Goal: Transaction & Acquisition: Subscribe to service/newsletter

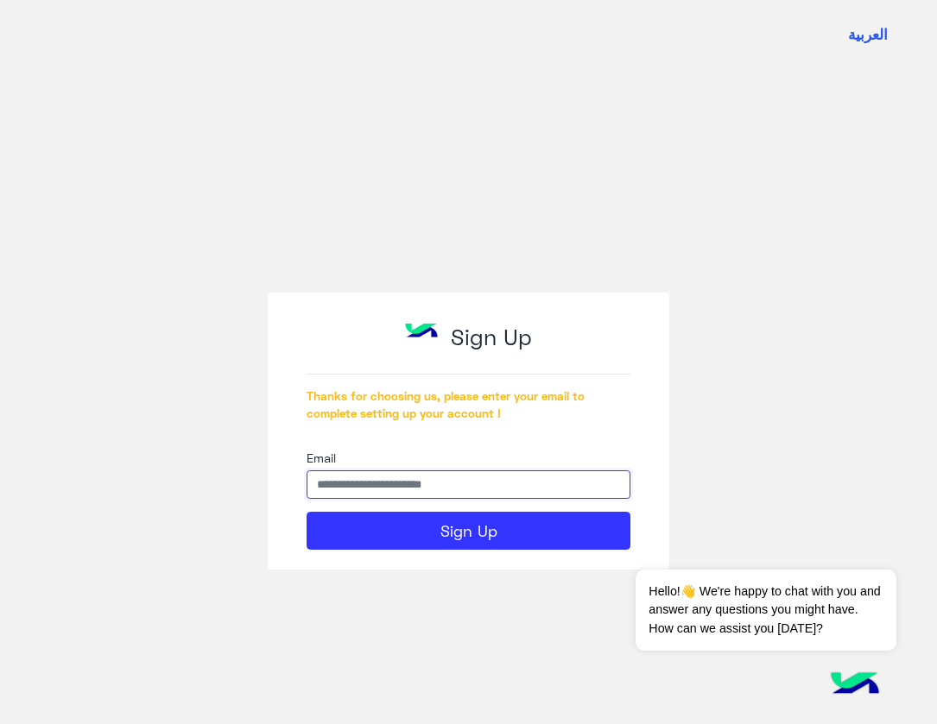
click at [467, 492] on input "Email" at bounding box center [469, 485] width 324 height 29
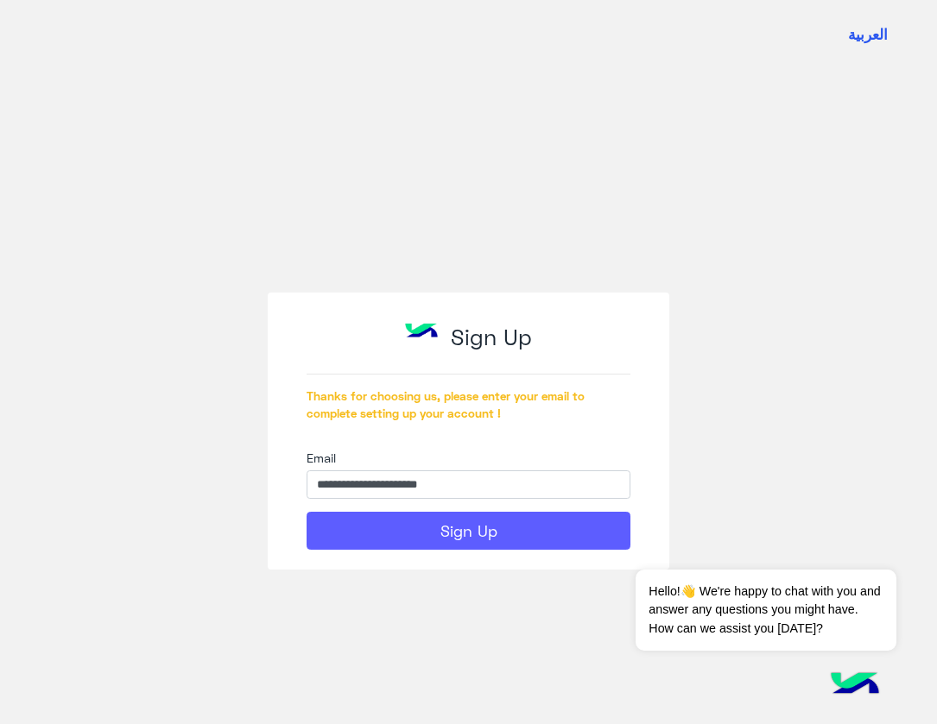
click at [522, 524] on button "Sign Up" at bounding box center [469, 531] width 324 height 38
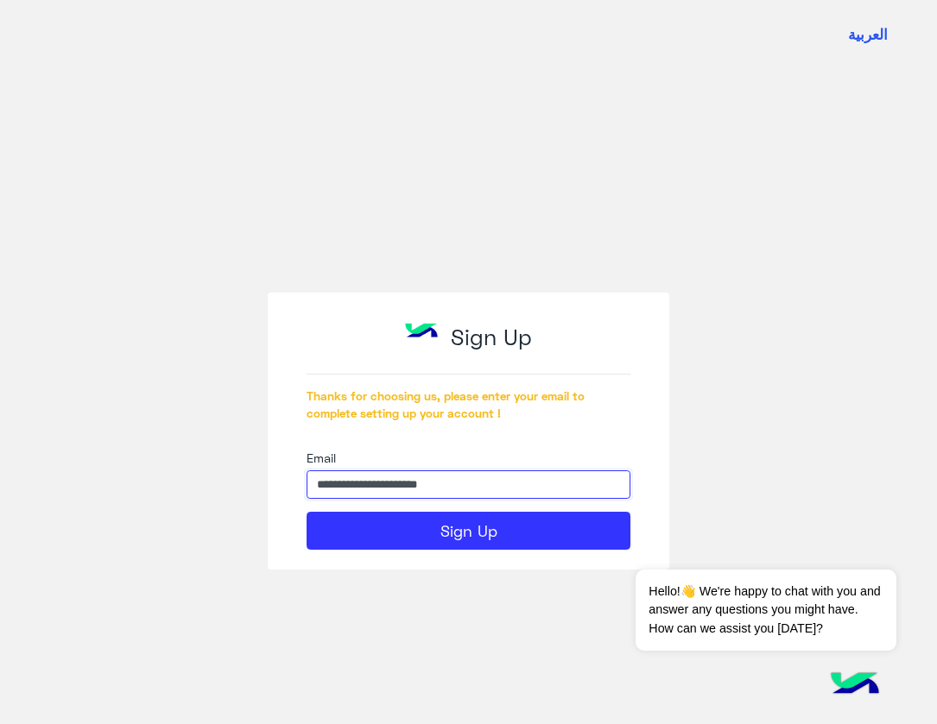
click at [384, 487] on input "**********" at bounding box center [469, 485] width 324 height 29
paste input "text"
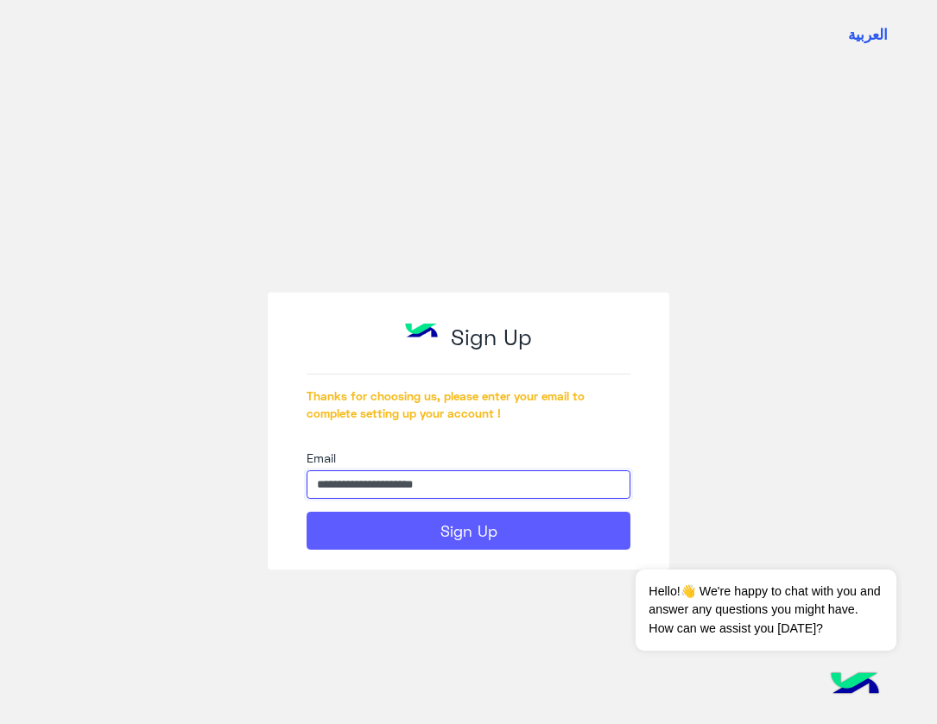
type input "**********"
click at [394, 516] on button "Sign Up" at bounding box center [469, 531] width 324 height 38
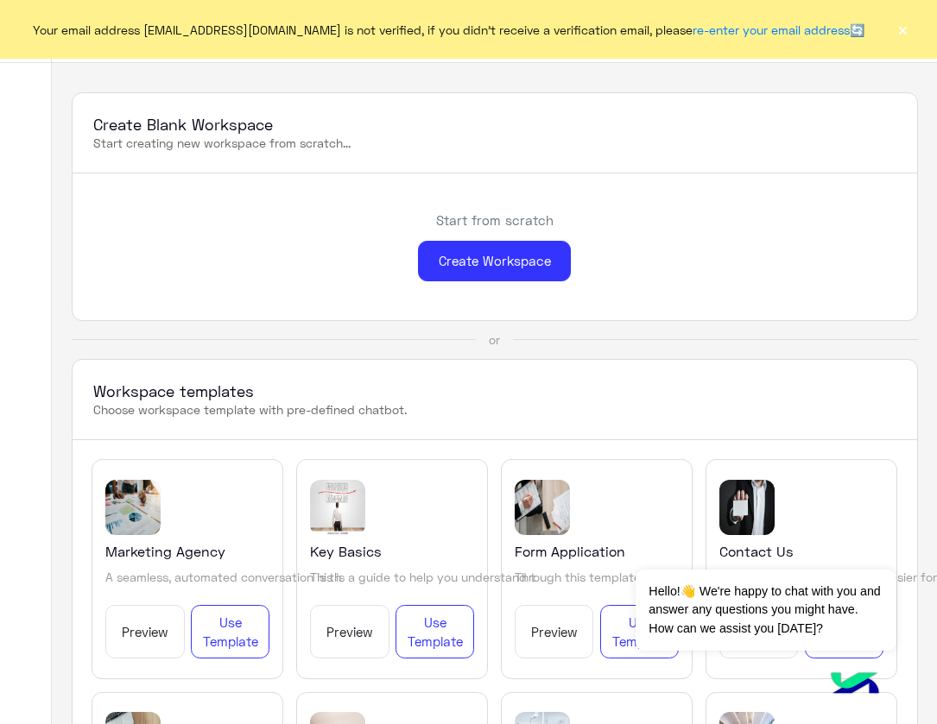
click at [896, 35] on button "×" at bounding box center [902, 29] width 17 height 17
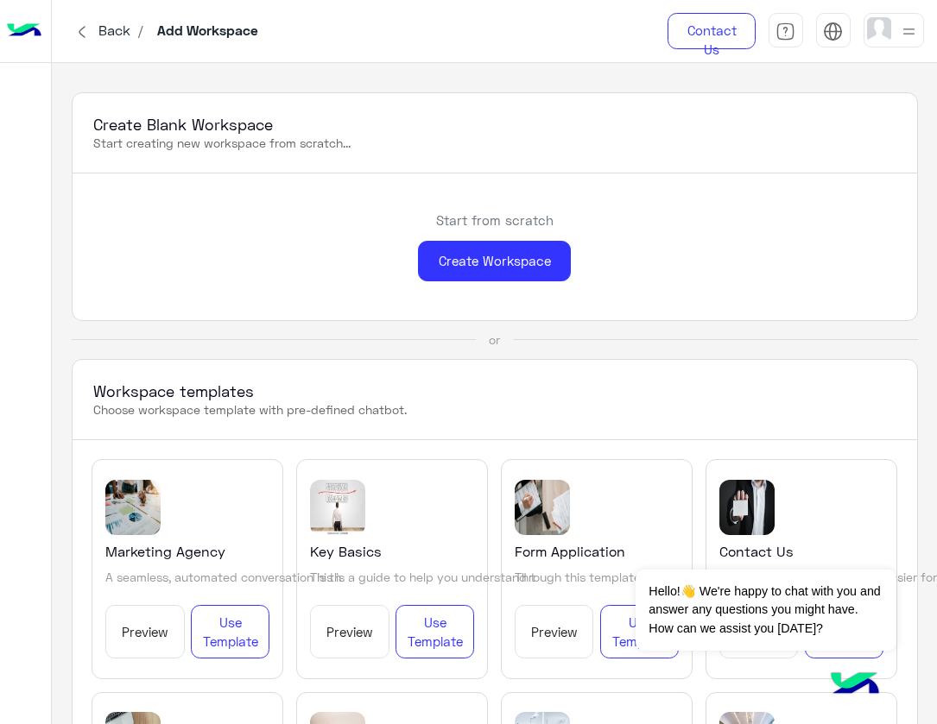
click at [886, 34] on img at bounding box center [879, 29] width 24 height 24
click at [769, 232] on link "Sign Out" at bounding box center [770, 229] width 48 height 15
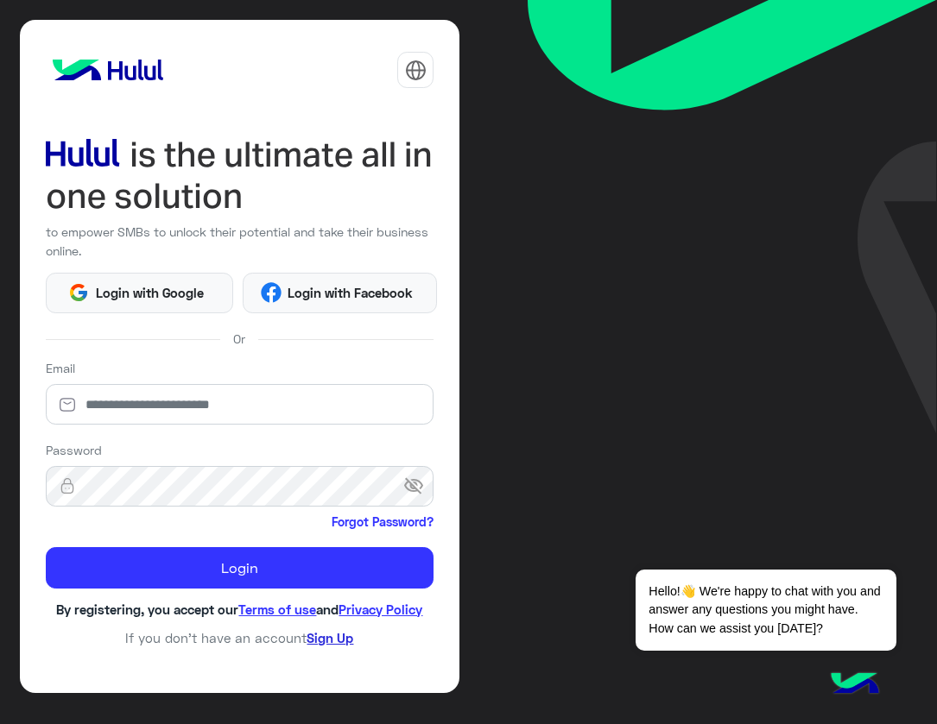
click at [314, 640] on link "Sign Up" at bounding box center [330, 638] width 47 height 16
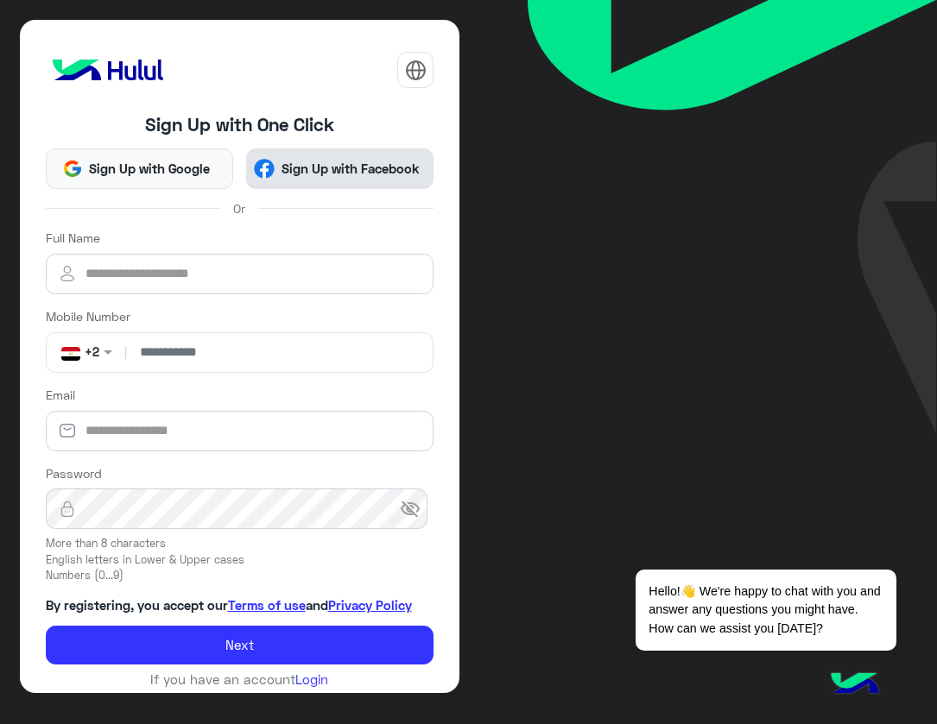
click at [291, 167] on span "Sign Up with Facebook" at bounding box center [350, 169] width 151 height 20
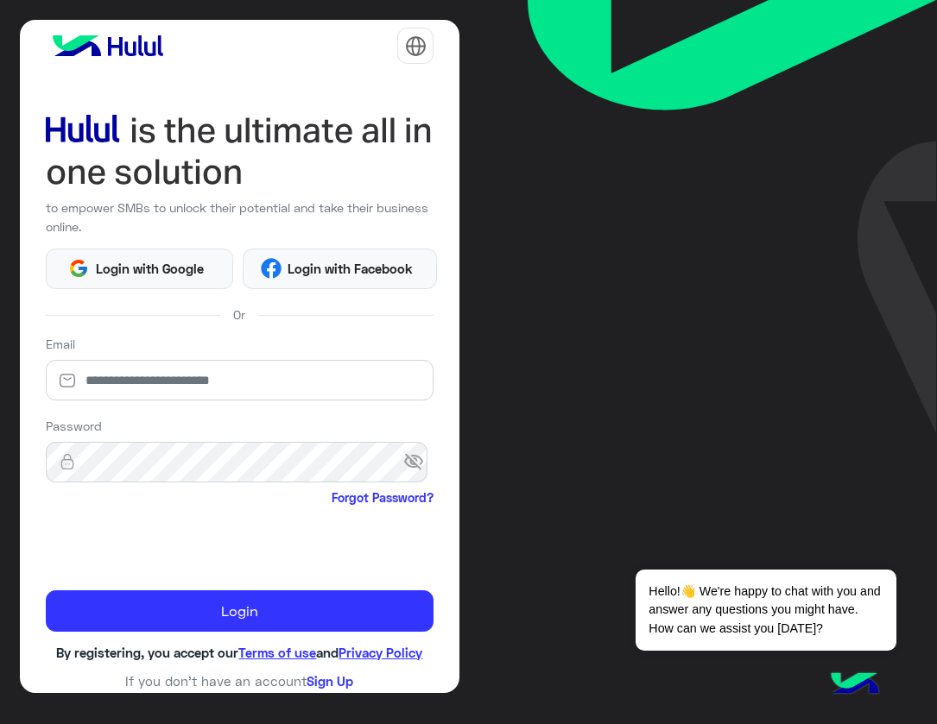
scroll to position [44, 0]
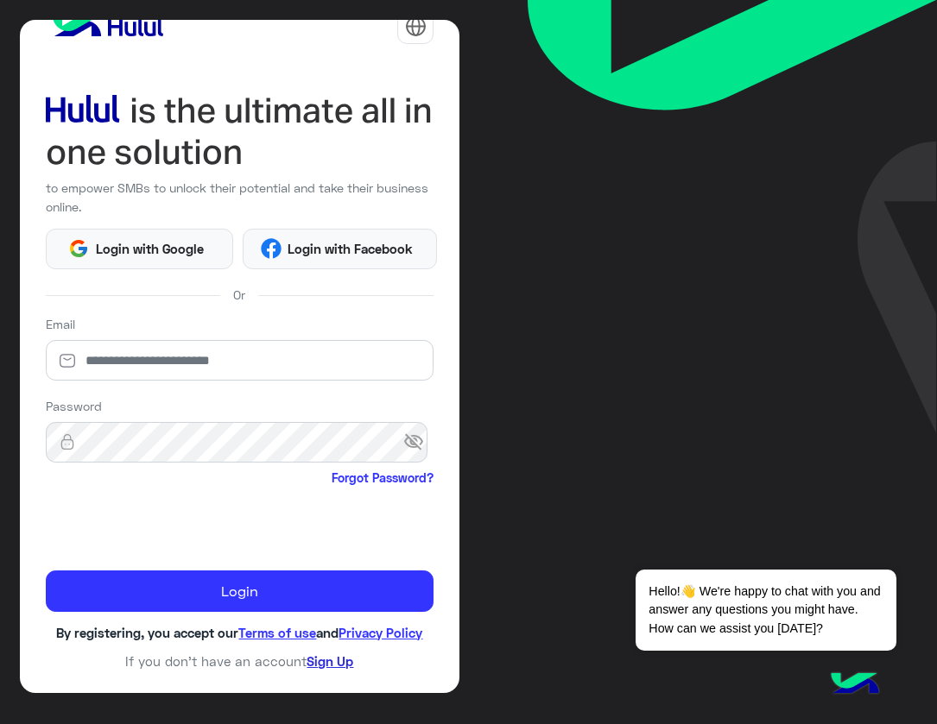
click at [320, 661] on link "Sign Up" at bounding box center [330, 662] width 47 height 16
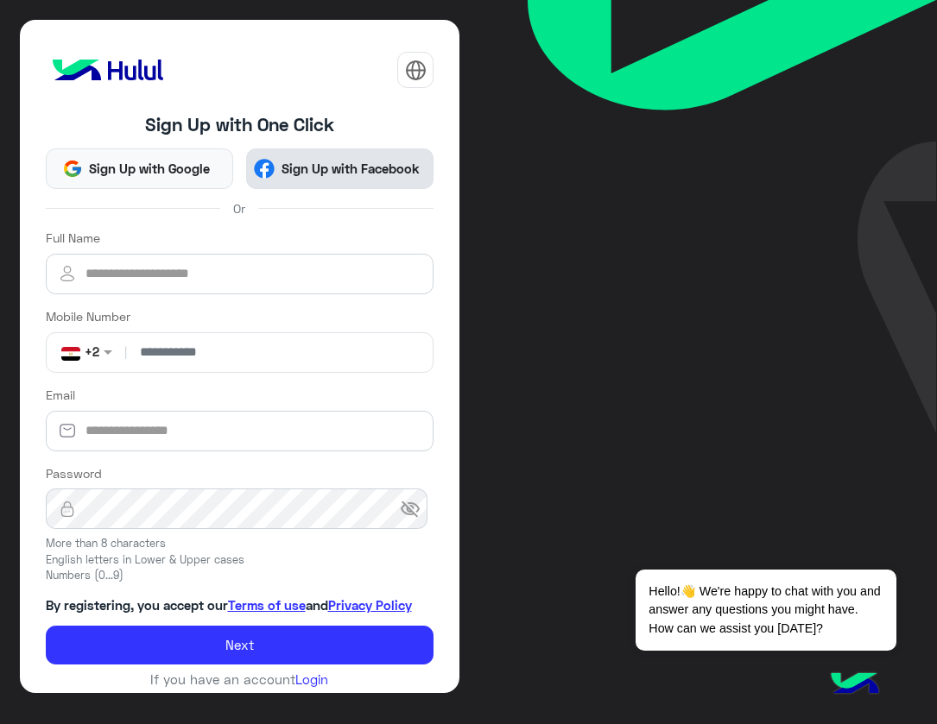
click at [288, 168] on span "Sign Up with Facebook" at bounding box center [350, 169] width 151 height 20
